Goal: Task Accomplishment & Management: Manage account settings

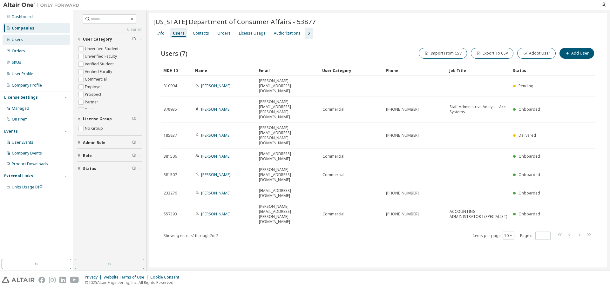
click at [23, 38] on div "Users" at bounding box center [37, 40] width 68 height 10
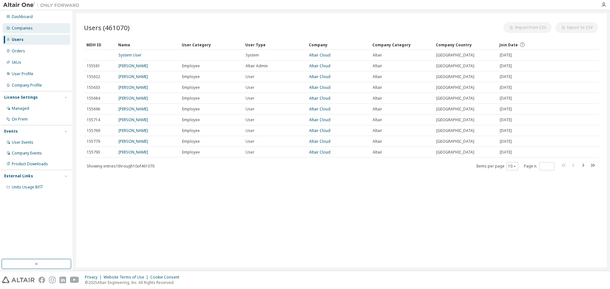
click at [32, 28] on div "Companies" at bounding box center [37, 28] width 68 height 10
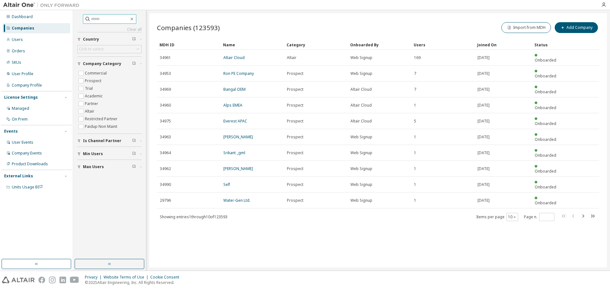
click at [101, 19] on input "text" at bounding box center [110, 19] width 38 height 6
paste input "**********"
type input "**********"
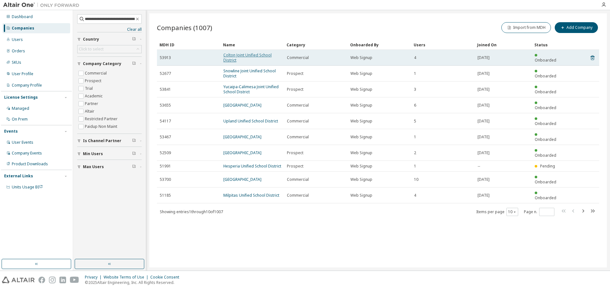
click at [259, 53] on link "Colton Joint Unified School District" at bounding box center [247, 57] width 48 height 10
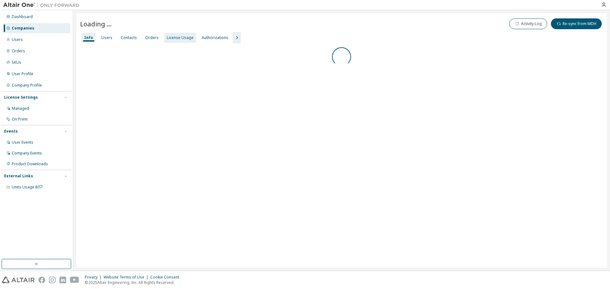
click at [167, 38] on div "License Usage" at bounding box center [180, 37] width 27 height 5
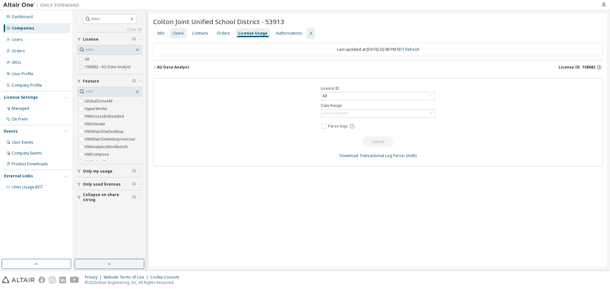
click at [175, 34] on div "Users" at bounding box center [178, 33] width 11 height 5
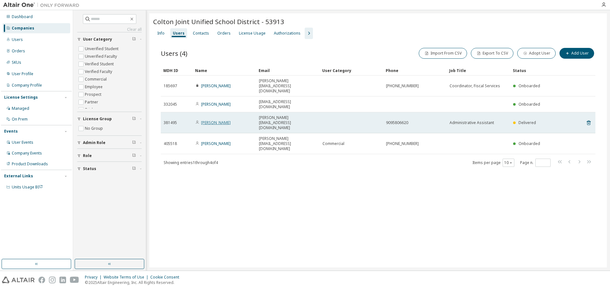
click at [210, 120] on link "[PERSON_NAME]" at bounding box center [216, 122] width 30 height 5
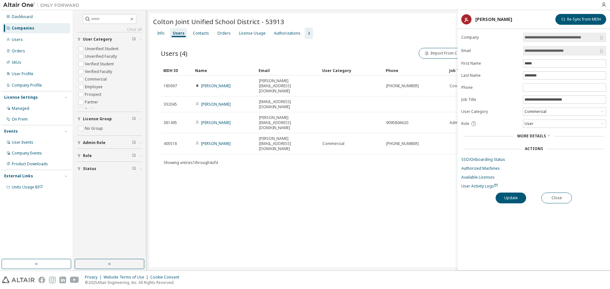
click at [495, 160] on link "SSO/Onboarding Status" at bounding box center [533, 159] width 145 height 5
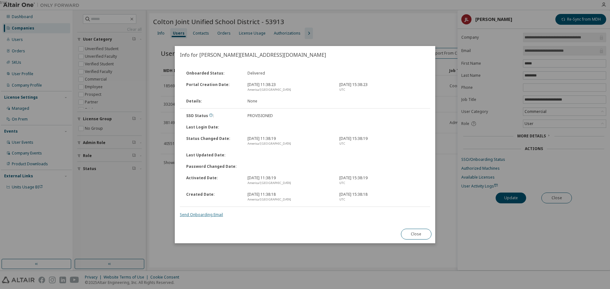
click at [210, 214] on link "Send Onboarding Email" at bounding box center [201, 214] width 43 height 5
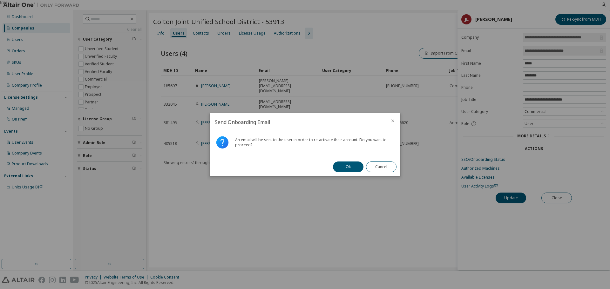
click at [353, 162] on button "Ok" at bounding box center [348, 167] width 31 height 11
click at [383, 166] on button "Close" at bounding box center [381, 167] width 31 height 11
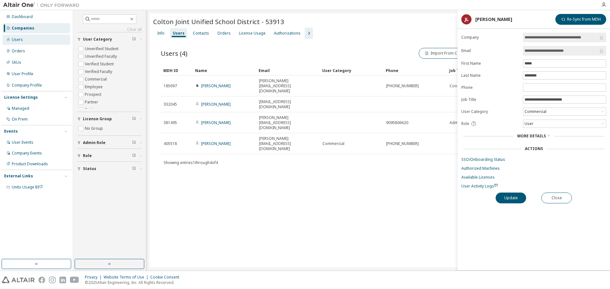
drag, startPoint x: 33, startPoint y: 41, endPoint x: 32, endPoint y: 37, distance: 3.9
click at [33, 41] on div "Users" at bounding box center [37, 40] width 68 height 10
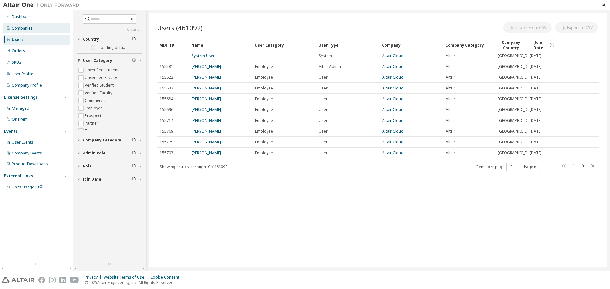
click at [36, 24] on div "Companies" at bounding box center [37, 28] width 68 height 10
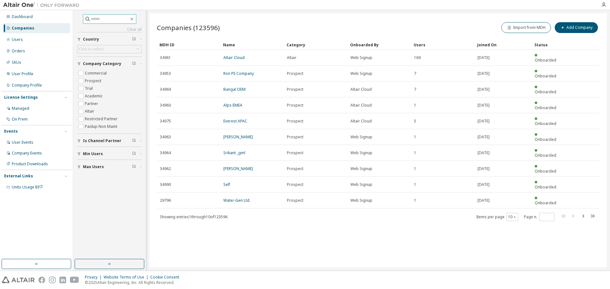
click at [99, 15] on span at bounding box center [109, 19] width 53 height 10
click at [96, 19] on input "text" at bounding box center [110, 19] width 38 height 6
paste input "**********"
type input "**********"
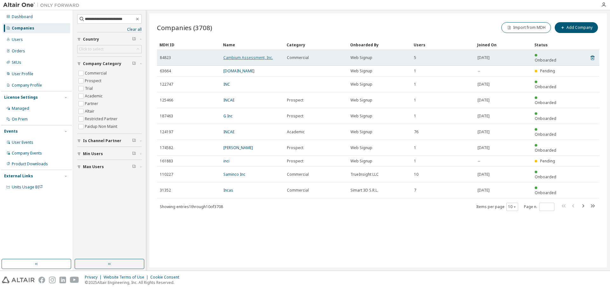
click at [249, 55] on link "Cambium Assessment, Inc." at bounding box center [248, 57] width 50 height 5
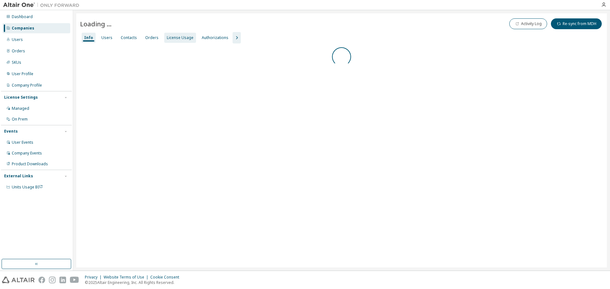
click at [167, 37] on div "License Usage" at bounding box center [180, 37] width 27 height 5
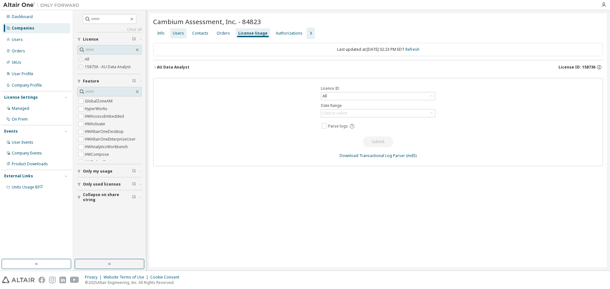
click at [175, 33] on div "Users" at bounding box center [178, 33] width 11 height 5
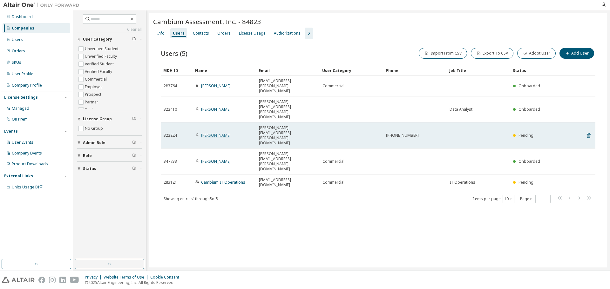
click at [217, 133] on link "[PERSON_NAME]" at bounding box center [216, 135] width 30 height 5
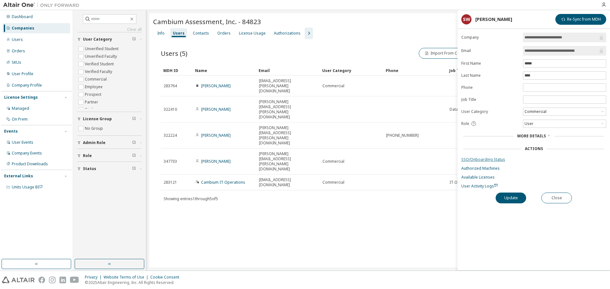
click at [488, 159] on link "SSO/Onboarding Status" at bounding box center [533, 159] width 145 height 5
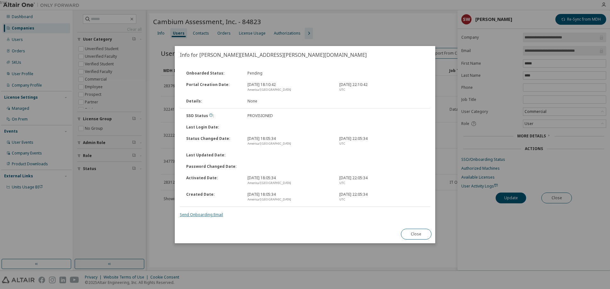
click at [204, 215] on link "Send Onboarding Email" at bounding box center [201, 214] width 43 height 5
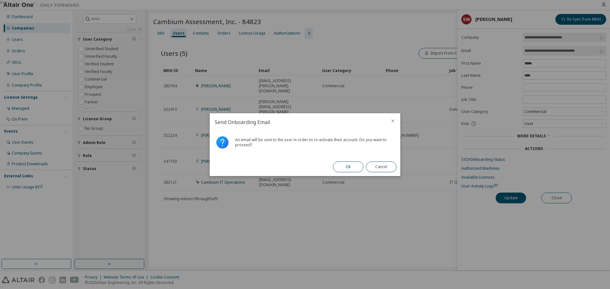
click at [347, 168] on button "Ok" at bounding box center [348, 167] width 31 height 11
click at [379, 168] on button "Close" at bounding box center [381, 167] width 31 height 11
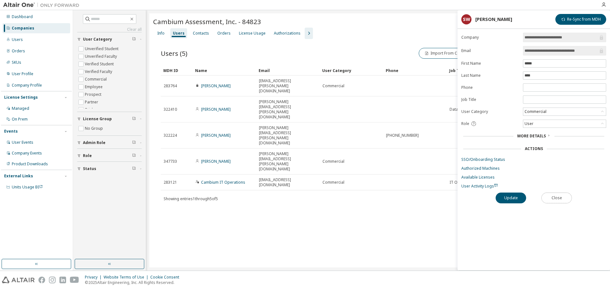
drag, startPoint x: 552, startPoint y: 199, endPoint x: 547, endPoint y: 198, distance: 5.5
click at [551, 199] on button "Close" at bounding box center [556, 198] width 31 height 11
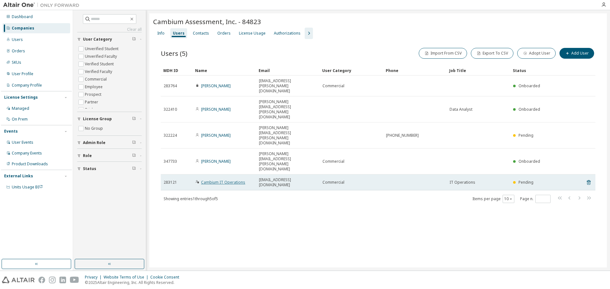
click at [219, 180] on link "Cambium IT Operations" at bounding box center [223, 182] width 44 height 5
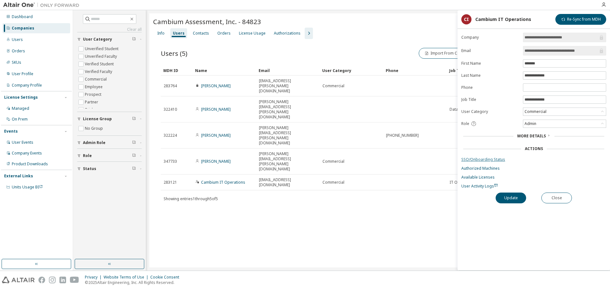
click at [500, 161] on link "SSO/Onboarding Status" at bounding box center [533, 159] width 145 height 5
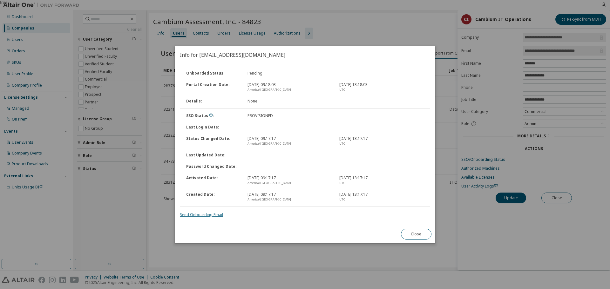
click at [211, 214] on link "Send Onboarding Email" at bounding box center [201, 214] width 43 height 5
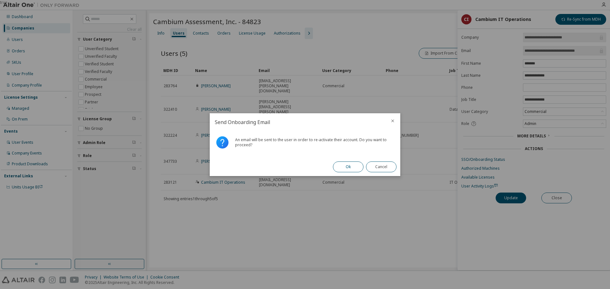
click at [337, 166] on button "Ok" at bounding box center [348, 167] width 31 height 11
click at [390, 170] on button "Close" at bounding box center [381, 167] width 31 height 11
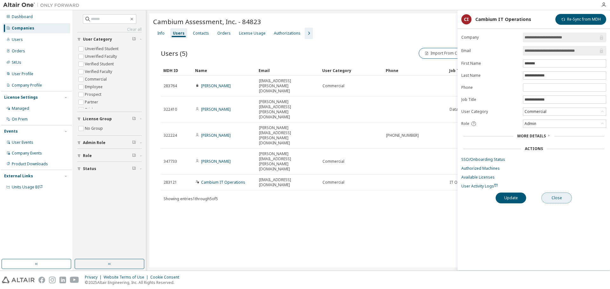
click at [551, 200] on button "Close" at bounding box center [556, 198] width 31 height 11
